Goal: Task Accomplishment & Management: Use online tool/utility

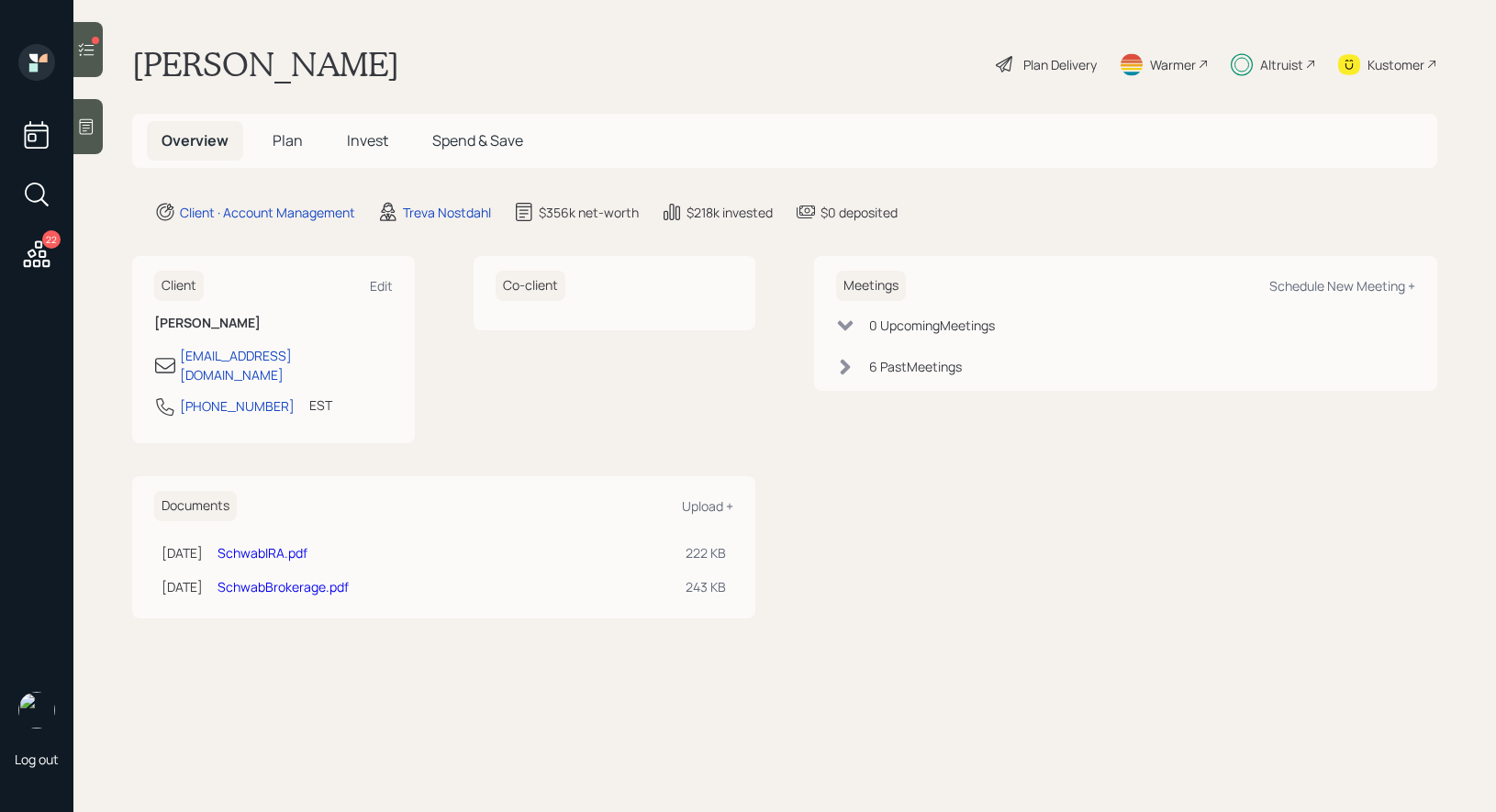
click at [101, 53] on div at bounding box center [88, 49] width 30 height 55
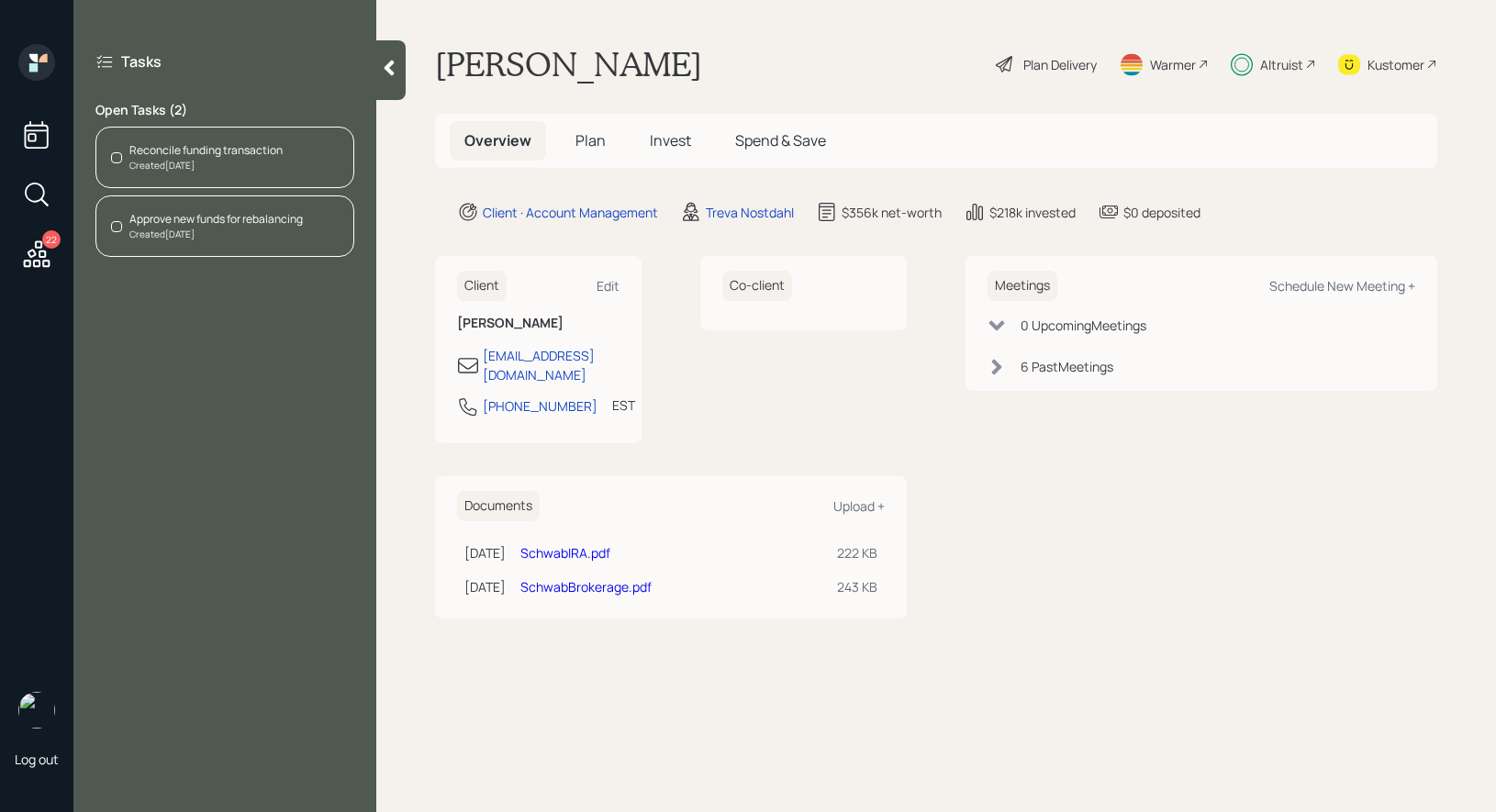
click at [192, 141] on div "Reconcile funding transaction Created [DATE]" at bounding box center [224, 157] width 259 height 61
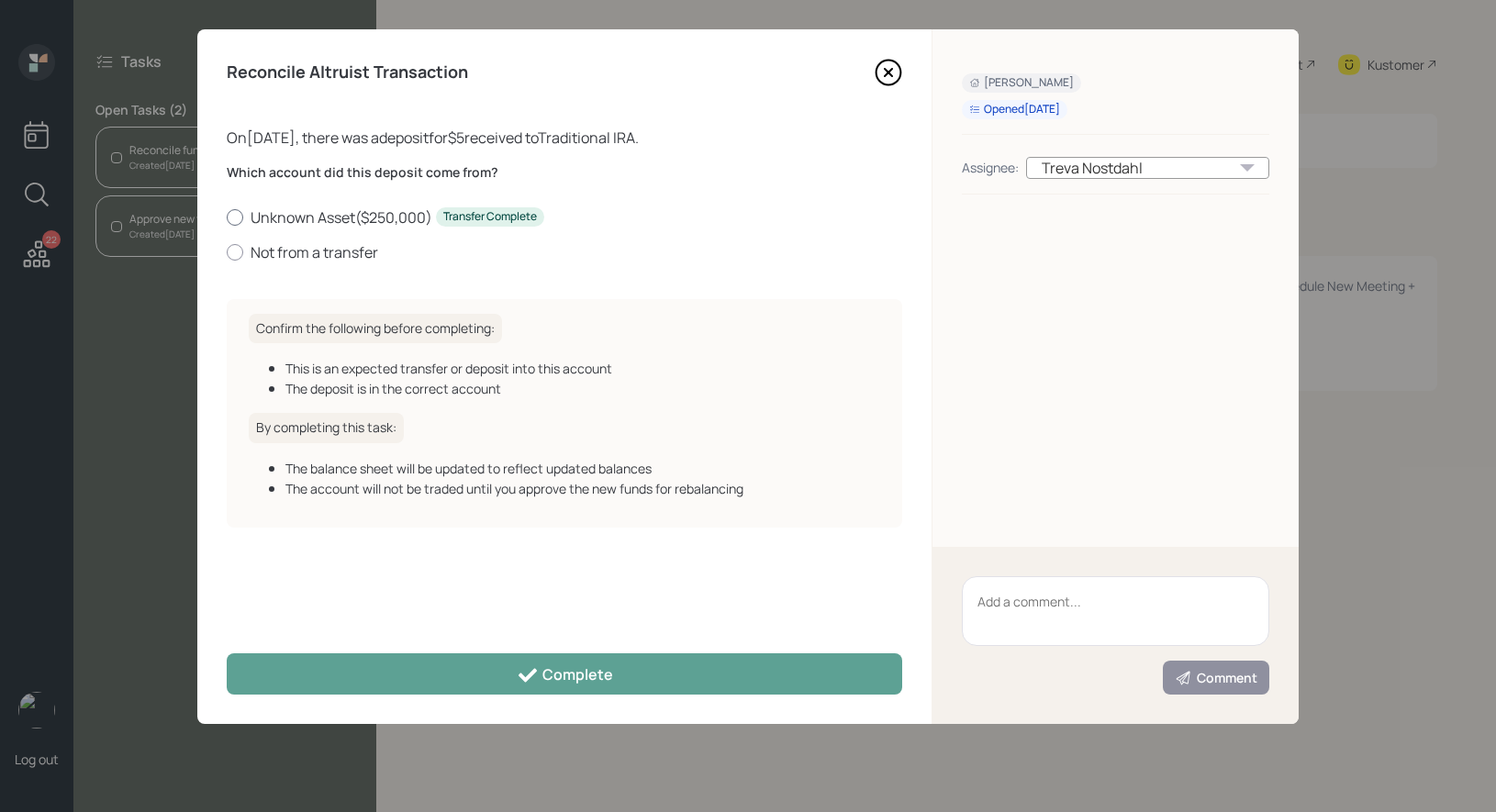
click at [235, 214] on div at bounding box center [235, 218] width 17 height 17
click at [226, 216] on input "Unknown Asset ( $250,000 ) Transfer Complete" at bounding box center [225, 216] width 1 height 1
radio input "true"
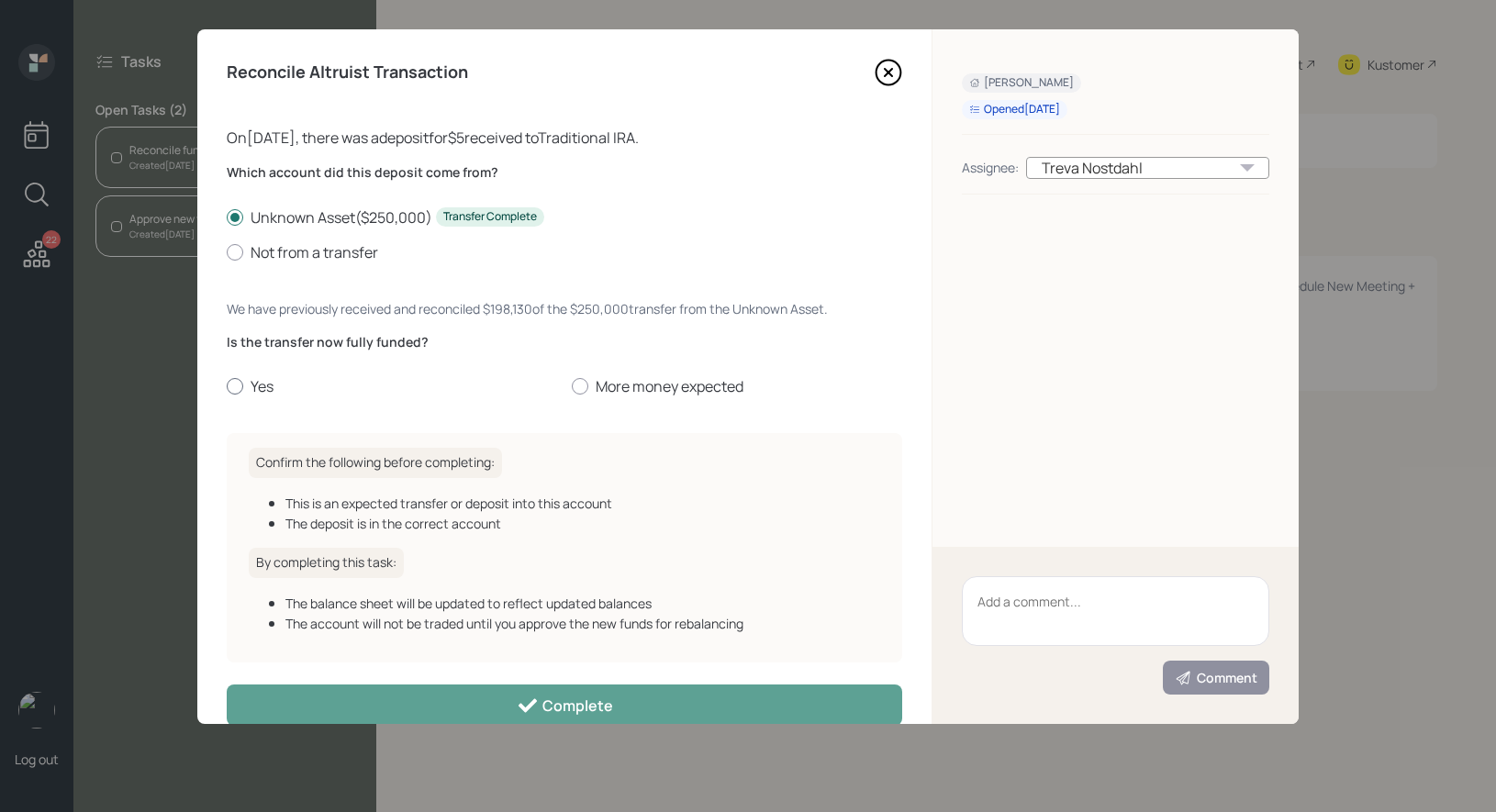
click at [231, 388] on div at bounding box center [235, 386] width 17 height 17
click at [226, 387] on input "Yes" at bounding box center [225, 386] width 1 height 1
radio input "true"
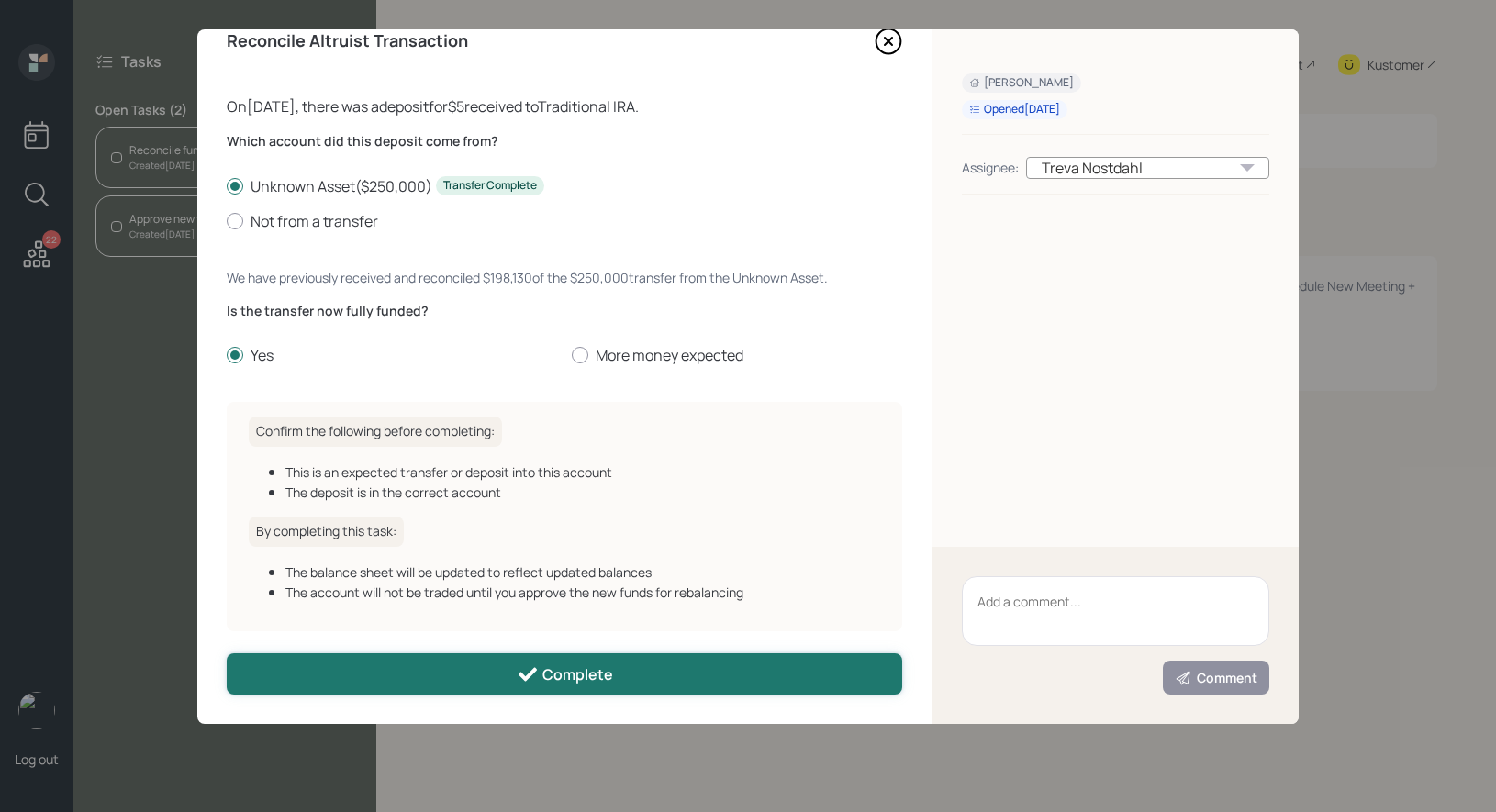
click at [283, 660] on button "Complete" at bounding box center [564, 673] width 675 height 41
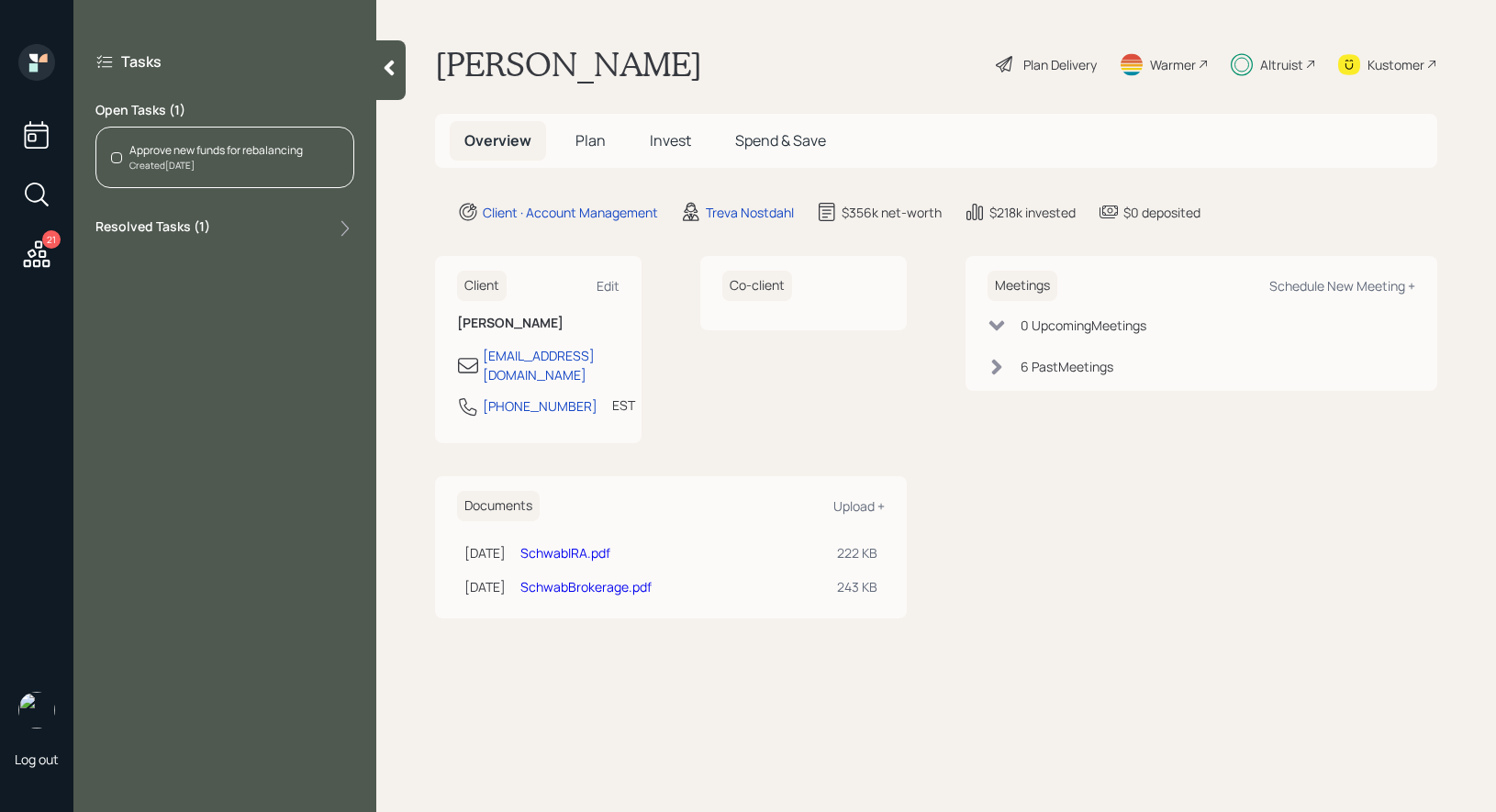
click at [274, 155] on div "Approve new funds for rebalancing" at bounding box center [216, 151] width 173 height 17
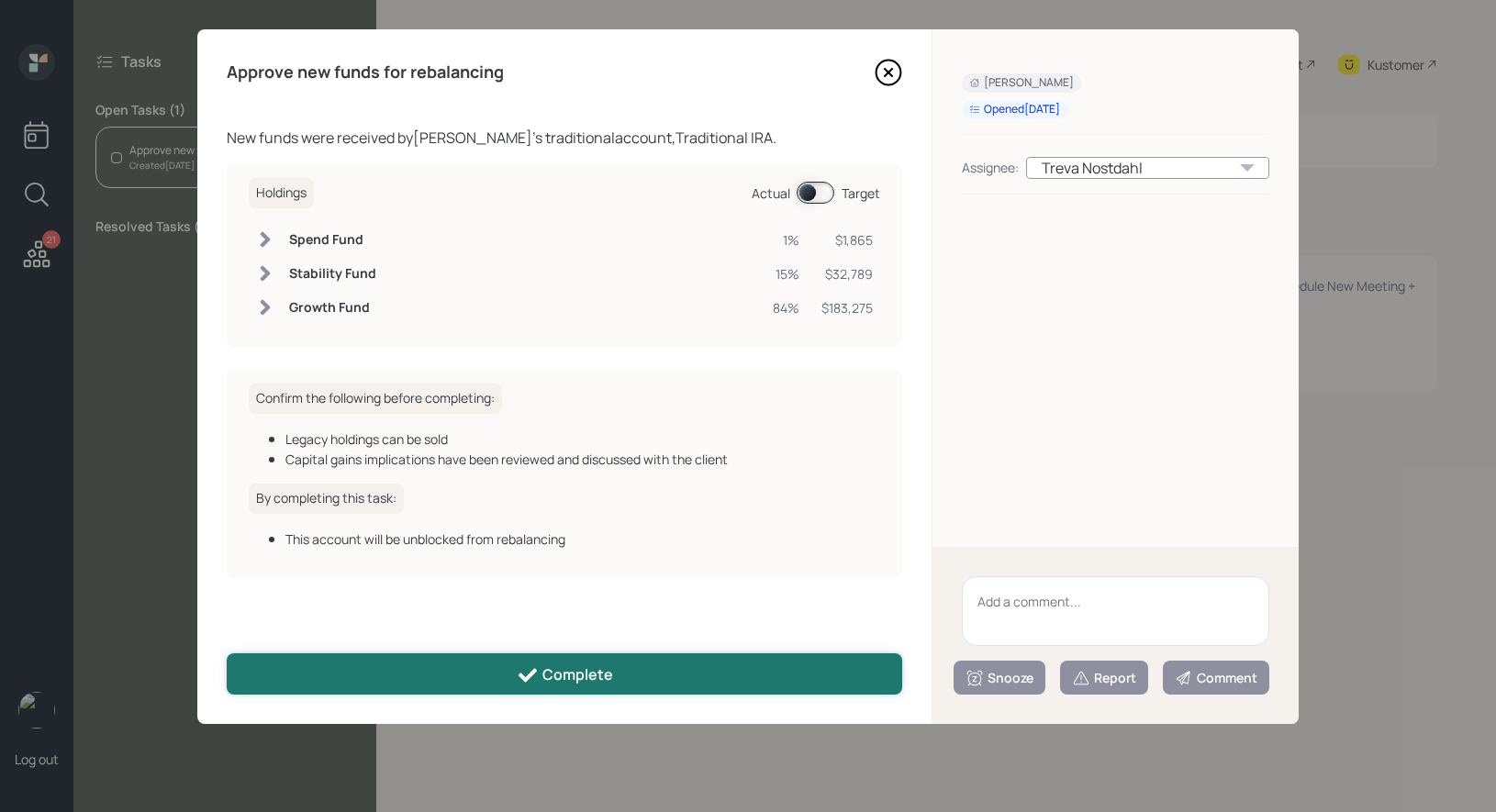
click at [355, 670] on button "Complete" at bounding box center [564, 673] width 675 height 41
